Goal: Find specific page/section: Find specific page/section

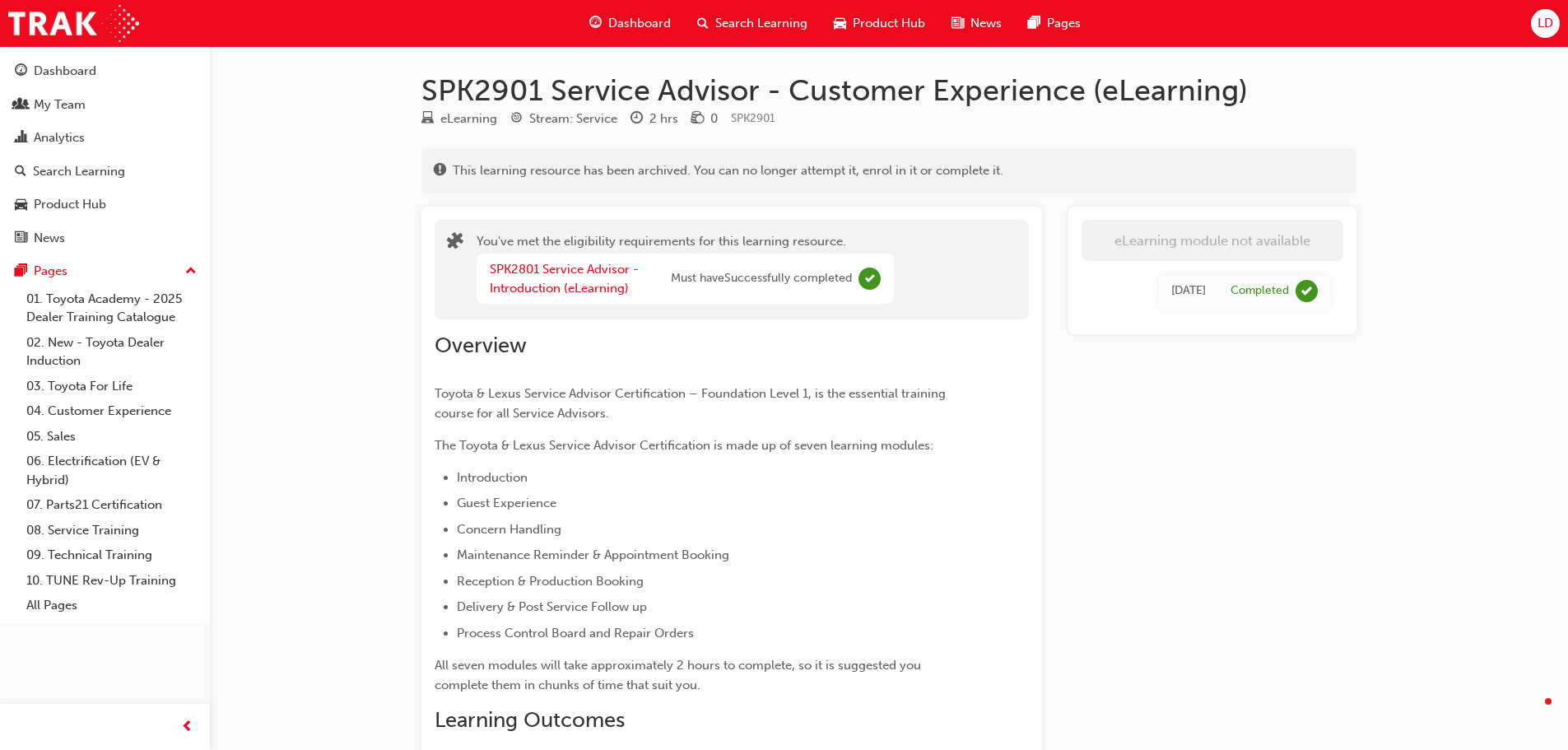
click at [72, 107] on div "My Team" at bounding box center [59, 104] width 52 height 19
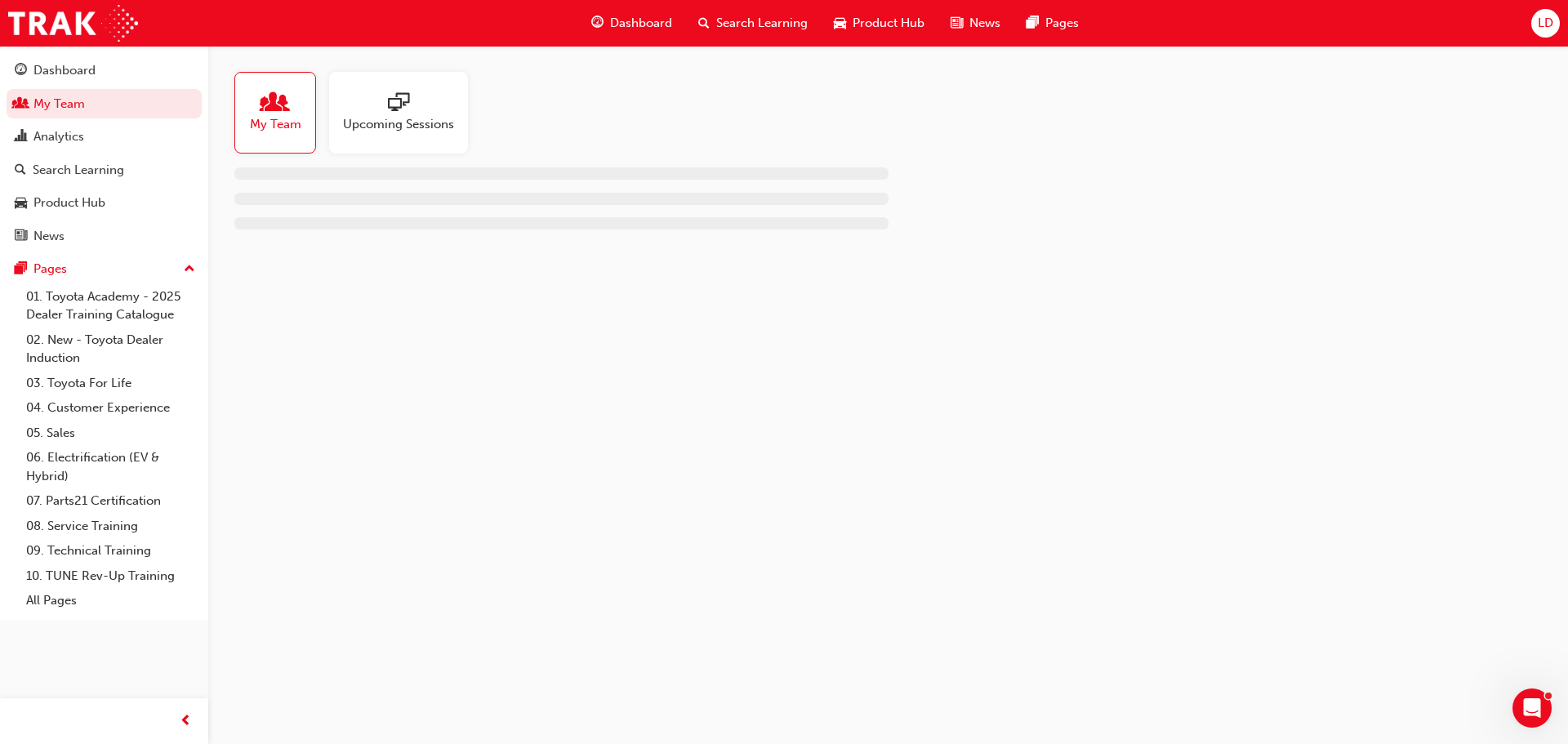
click at [277, 259] on div "My Team Upcoming Sessions" at bounding box center [888, 156] width 1360 height 222
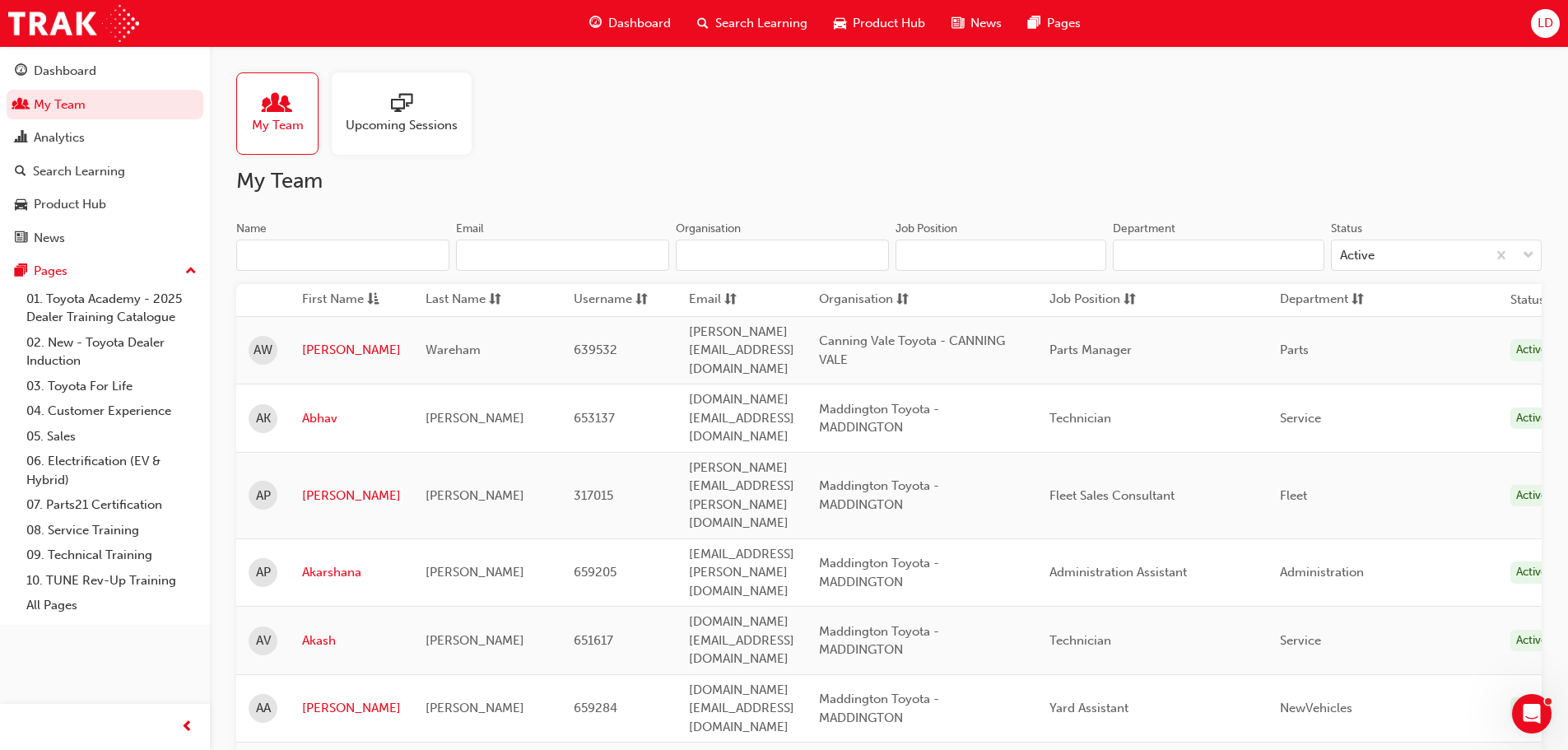
click at [297, 261] on input "Name" at bounding box center [343, 255] width 213 height 32
drag, startPoint x: 298, startPoint y: 258, endPoint x: 313, endPoint y: 254, distance: 15.5
click at [313, 254] on input "Name" at bounding box center [343, 255] width 213 height 32
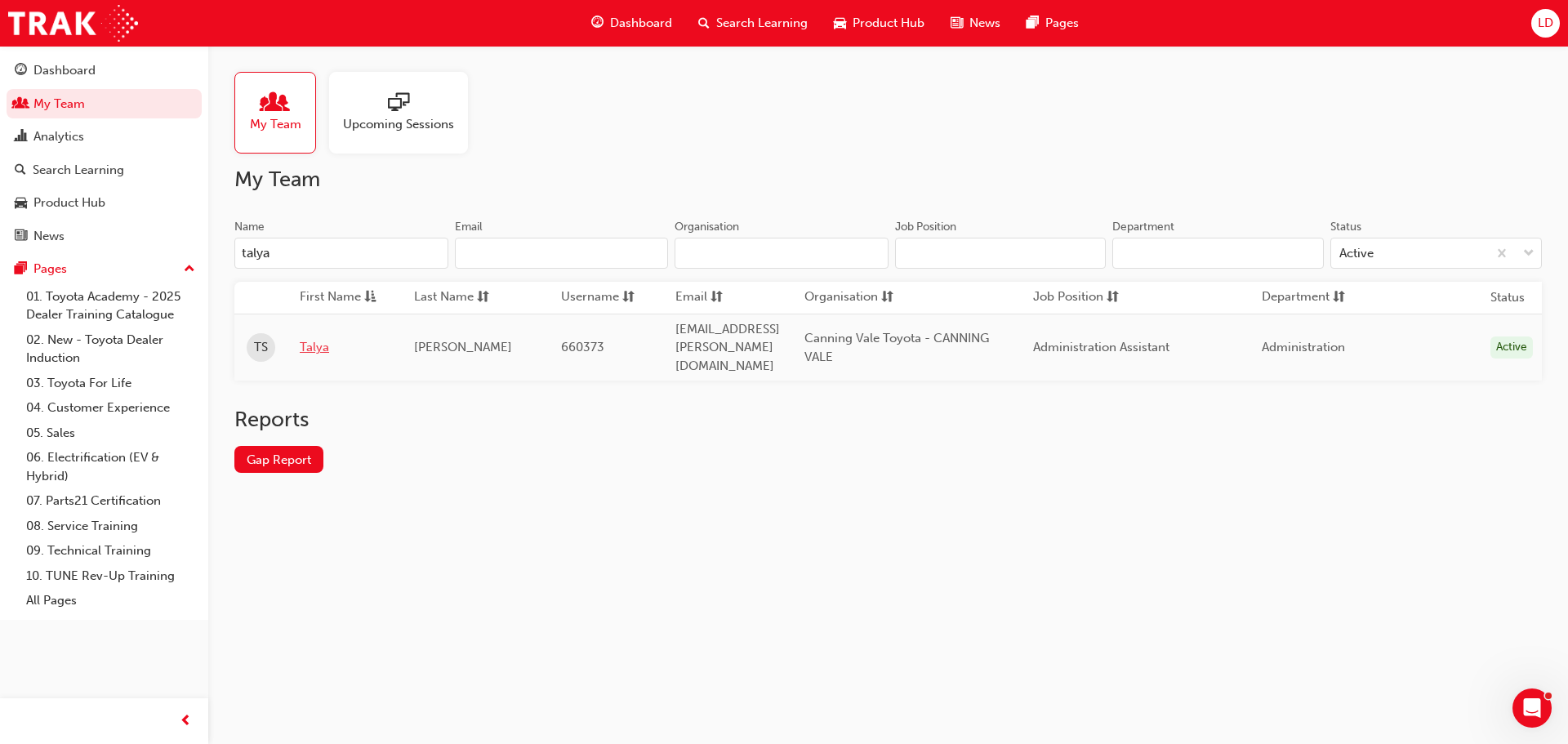
type input "talya"
click at [312, 338] on link "Talya" at bounding box center [344, 347] width 90 height 19
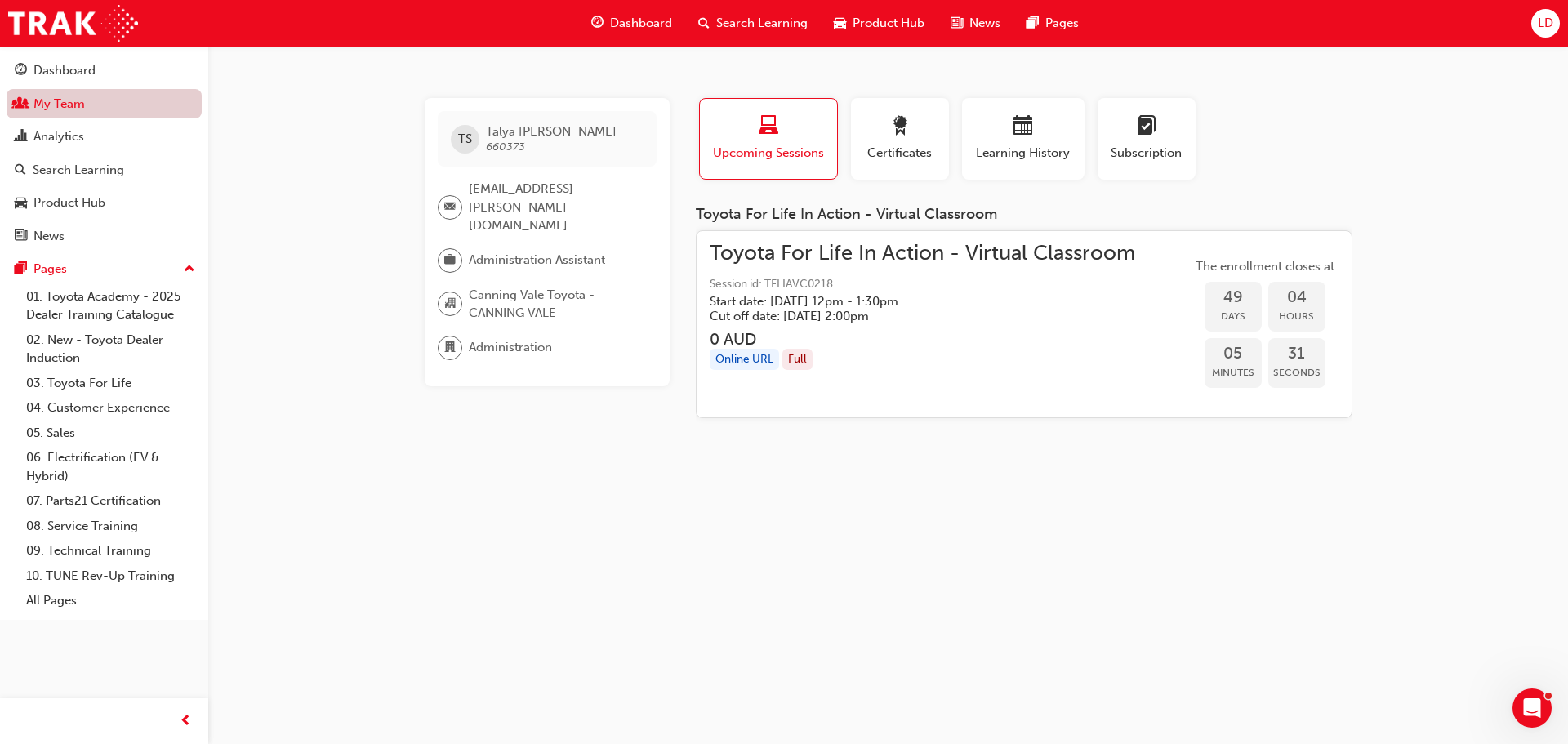
click at [62, 111] on link "My Team" at bounding box center [105, 104] width 196 height 30
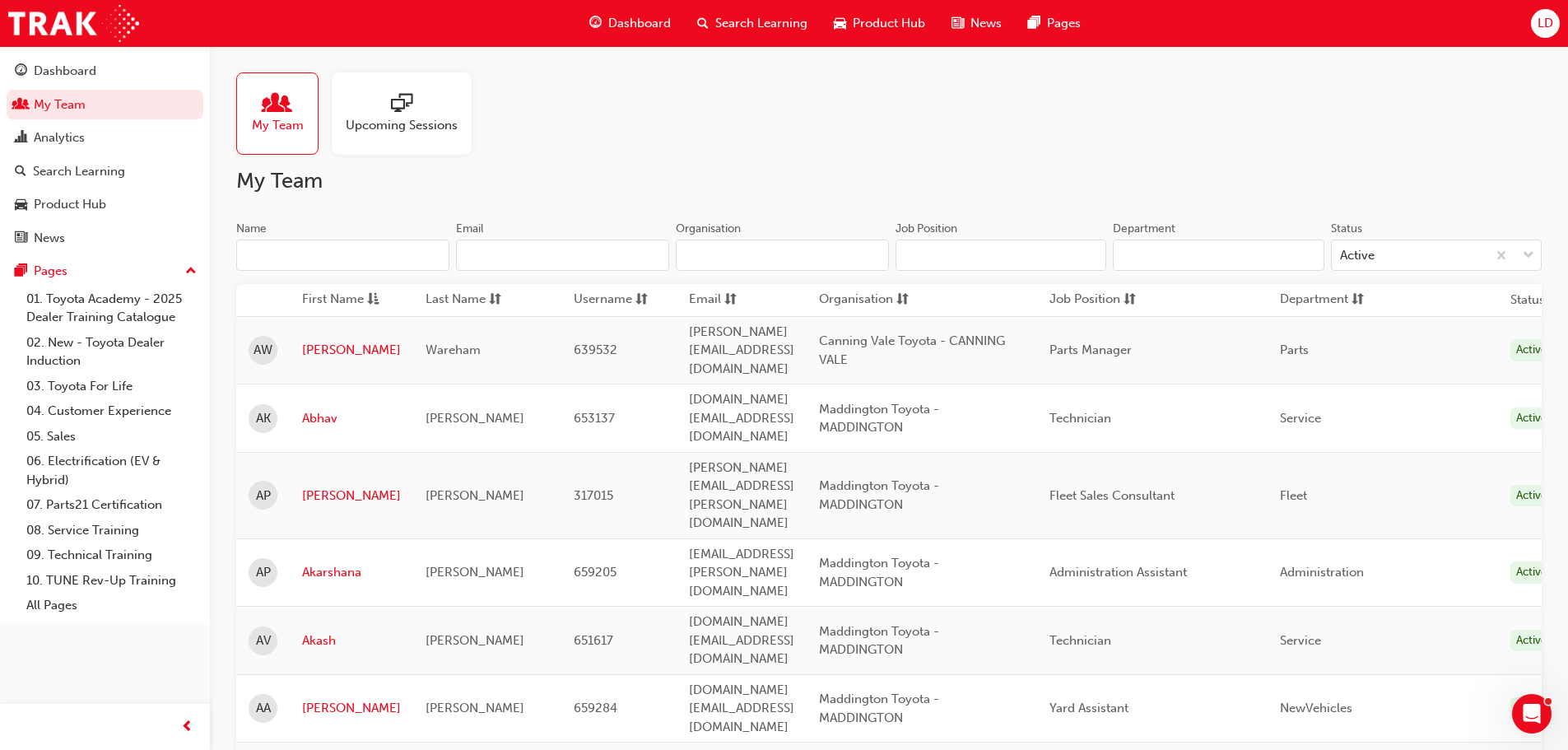
click at [357, 256] on input "Name" at bounding box center [343, 255] width 213 height 32
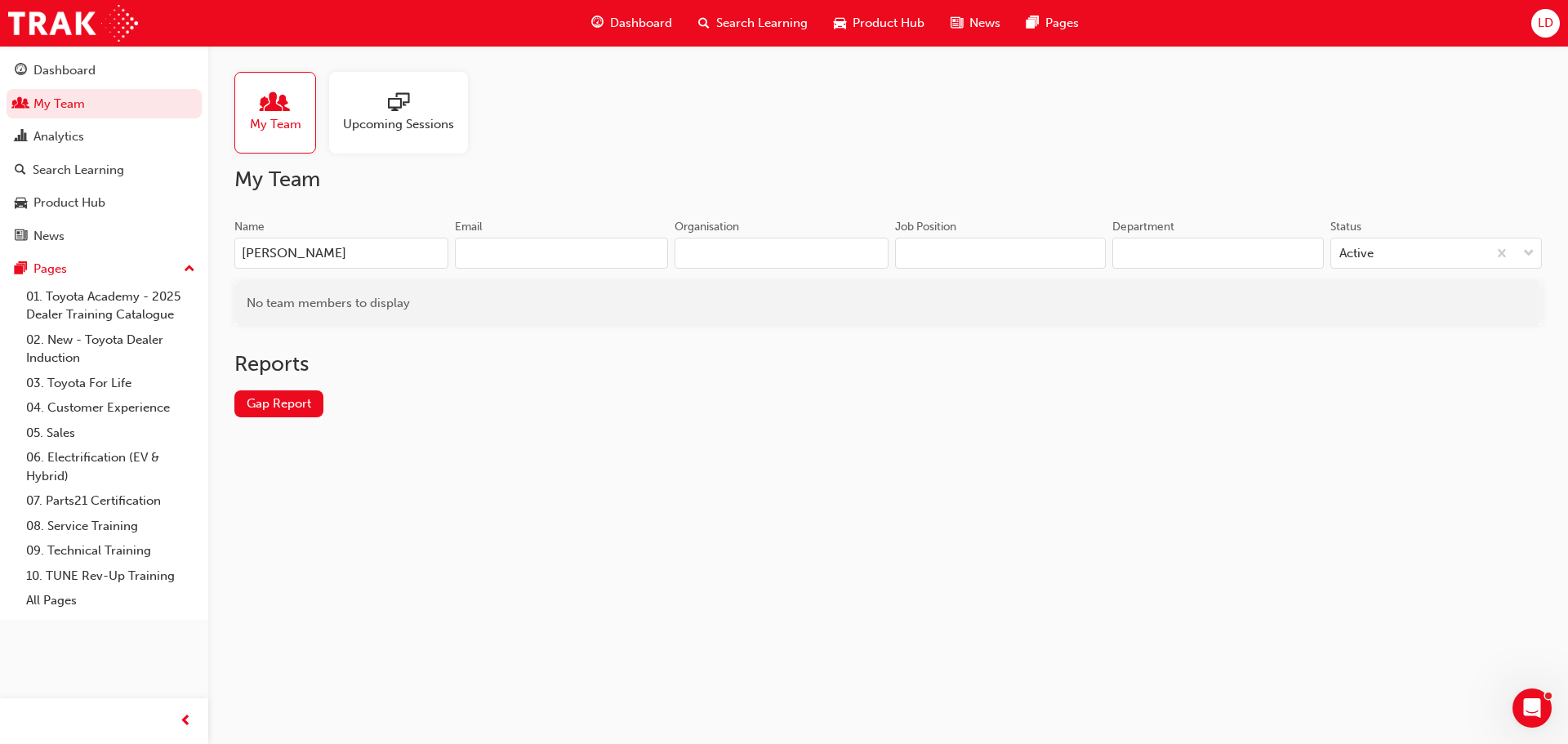
type input "[PERSON_NAME]"
click at [295, 247] on input "[PERSON_NAME]" at bounding box center [341, 253] width 214 height 31
